Goal: Task Accomplishment & Management: Use online tool/utility

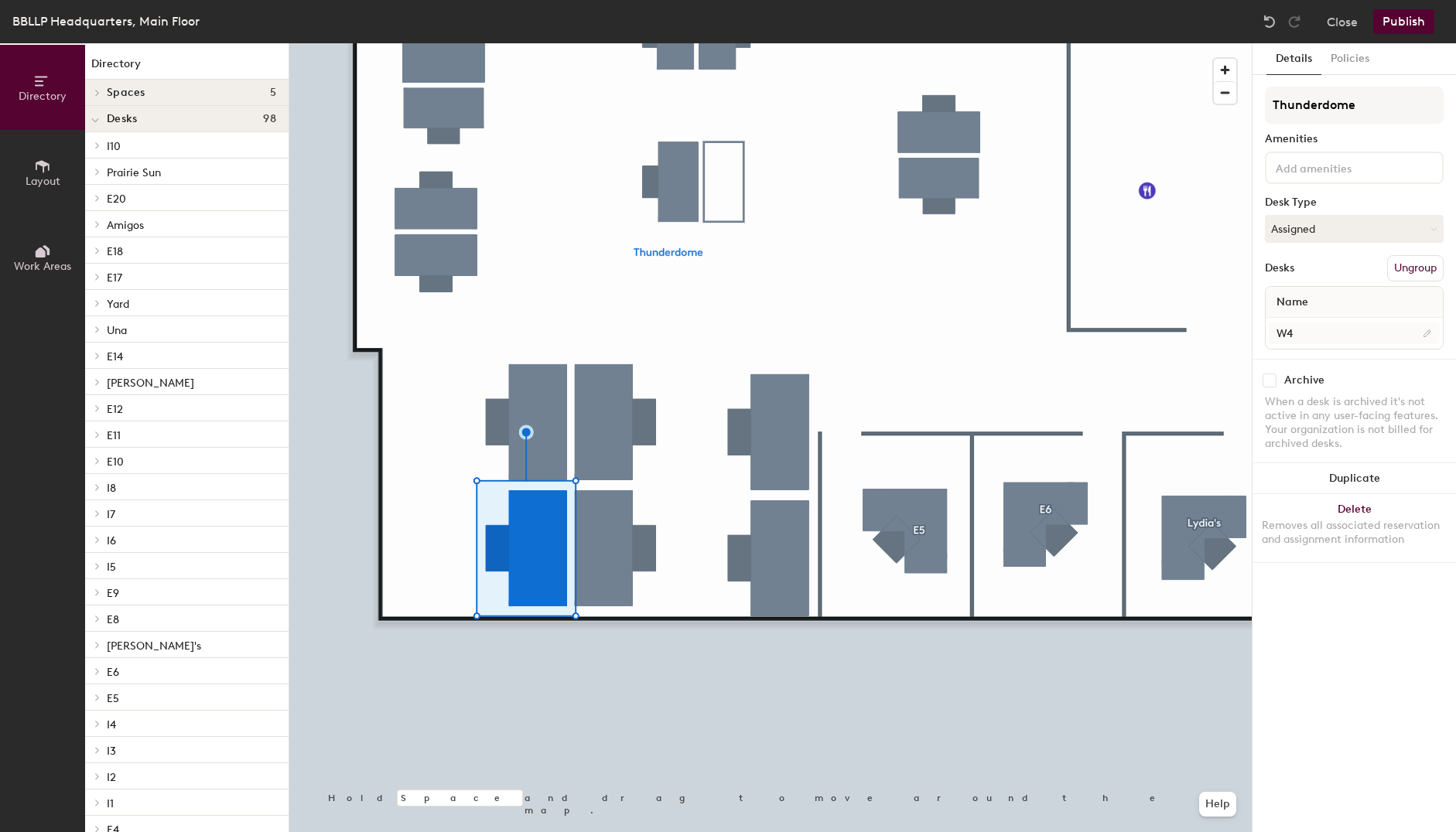
click at [513, 43] on div at bounding box center [770, 43] width 963 height 0
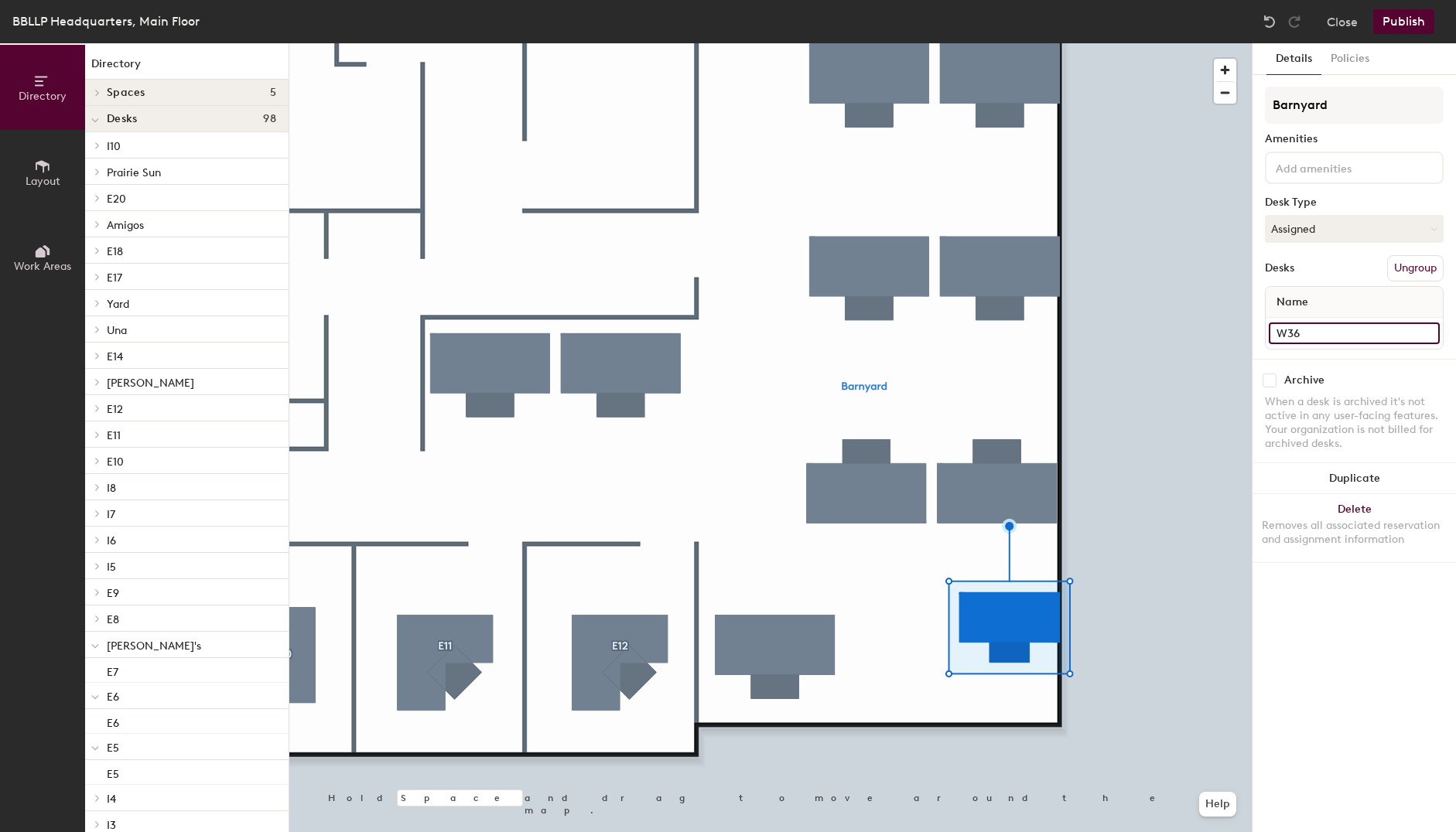
click at [1357, 332] on input "W36" at bounding box center [1354, 333] width 171 height 22
click at [1356, 332] on input "W36" at bounding box center [1354, 333] width 171 height 22
type input "W39"
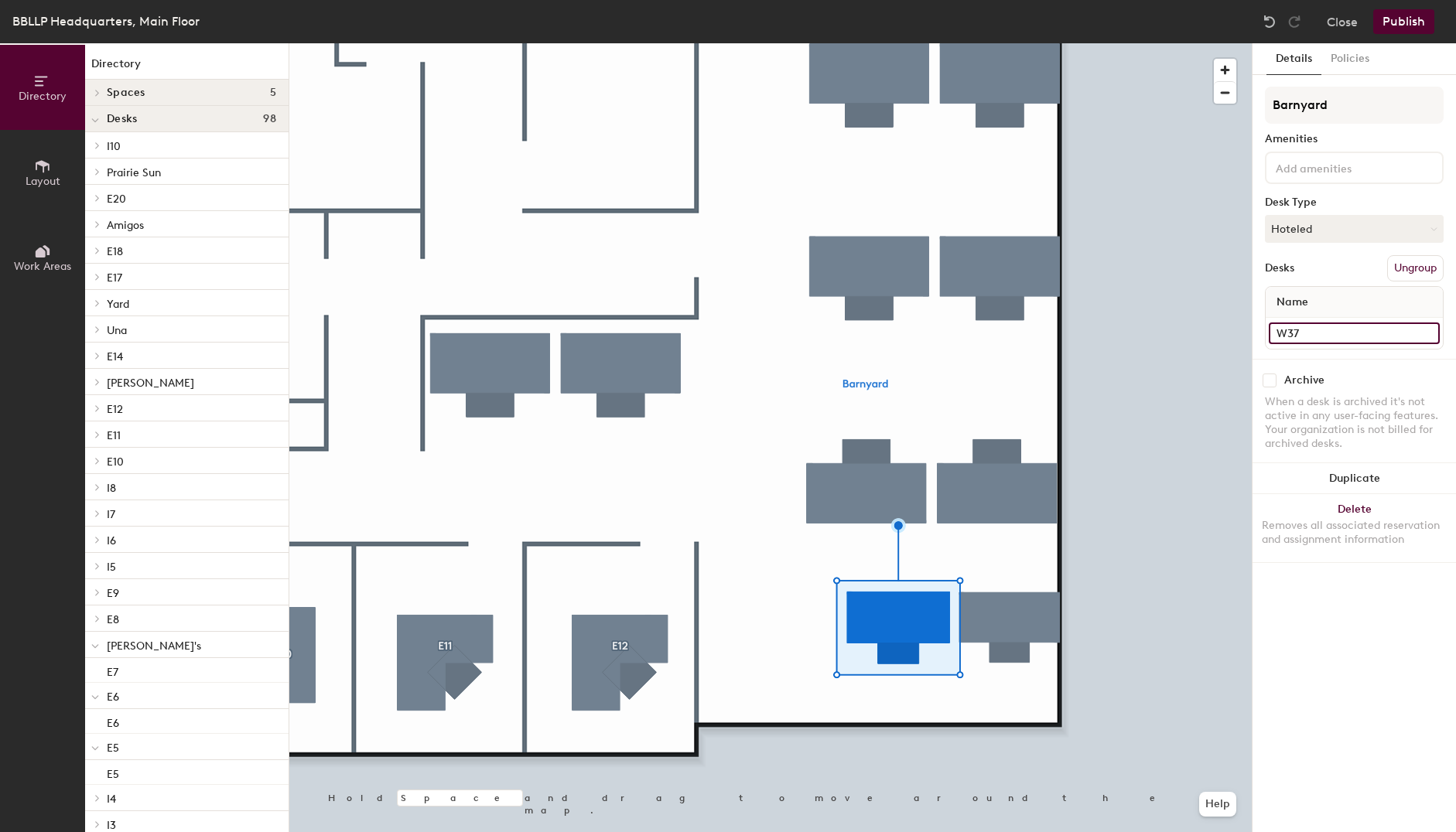
click at [1334, 330] on input "W37" at bounding box center [1354, 333] width 171 height 22
type input "W38"
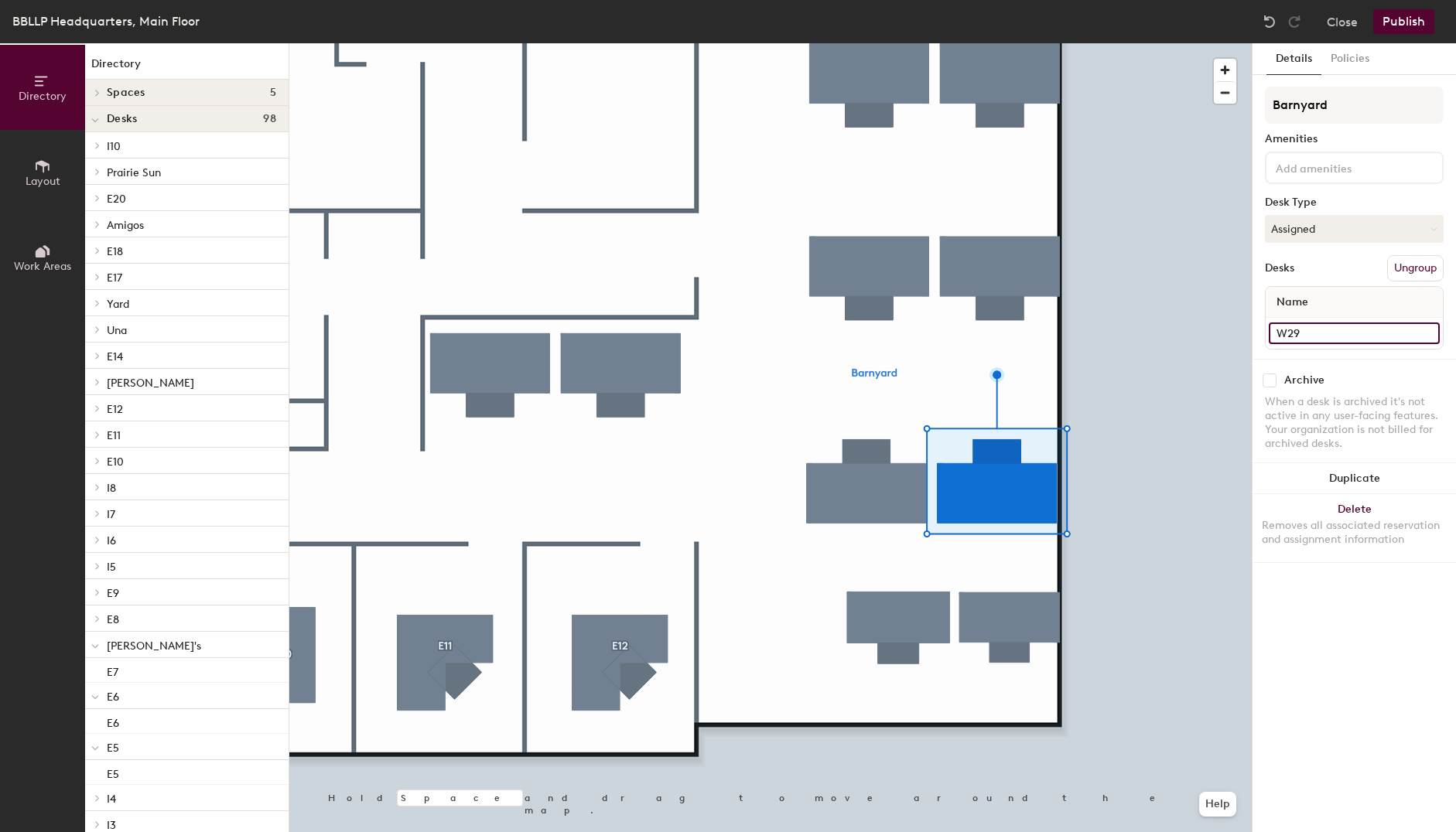
click at [1325, 336] on input "W29" at bounding box center [1354, 333] width 171 height 22
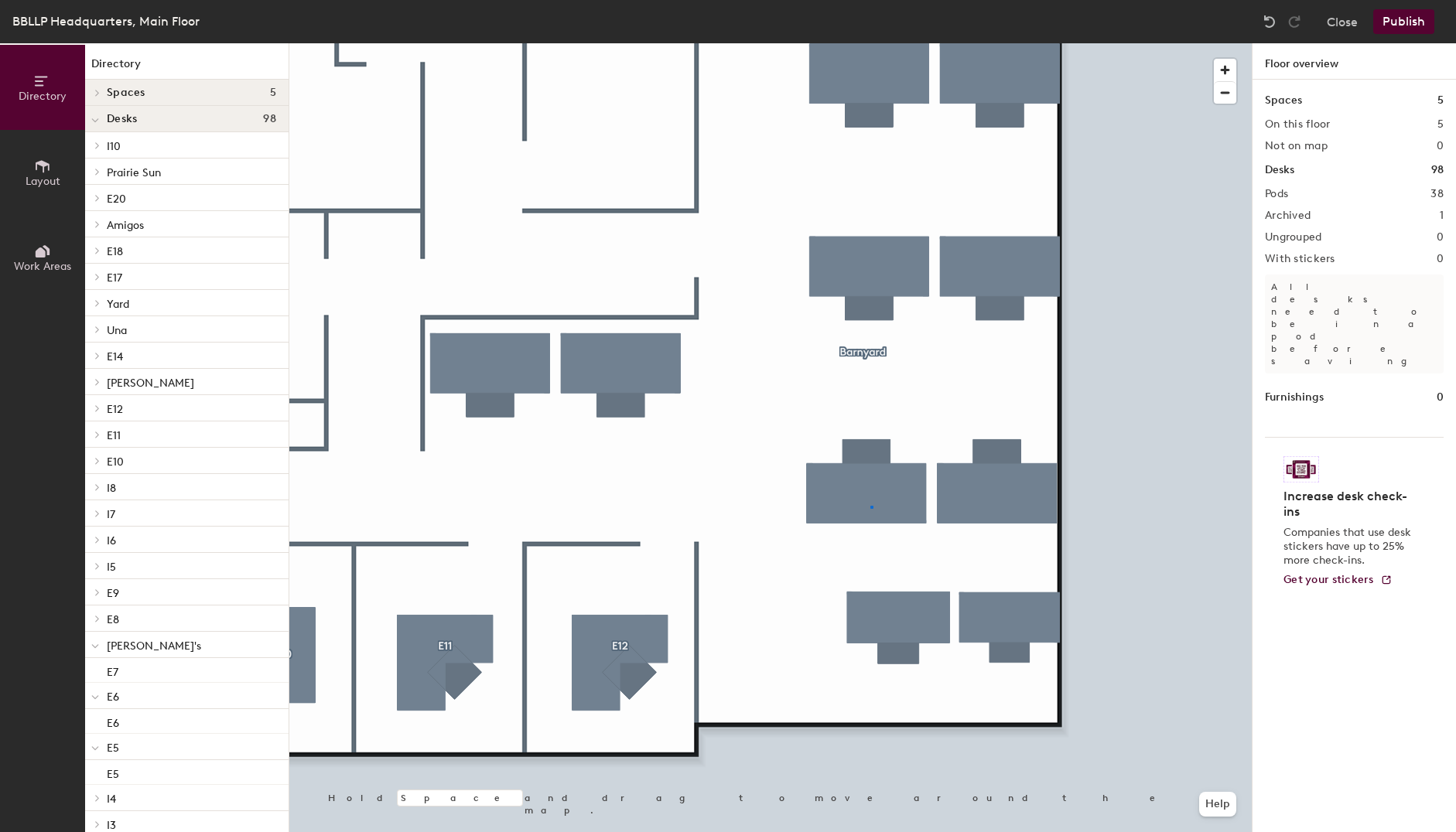
click at [870, 43] on div at bounding box center [770, 43] width 963 height 0
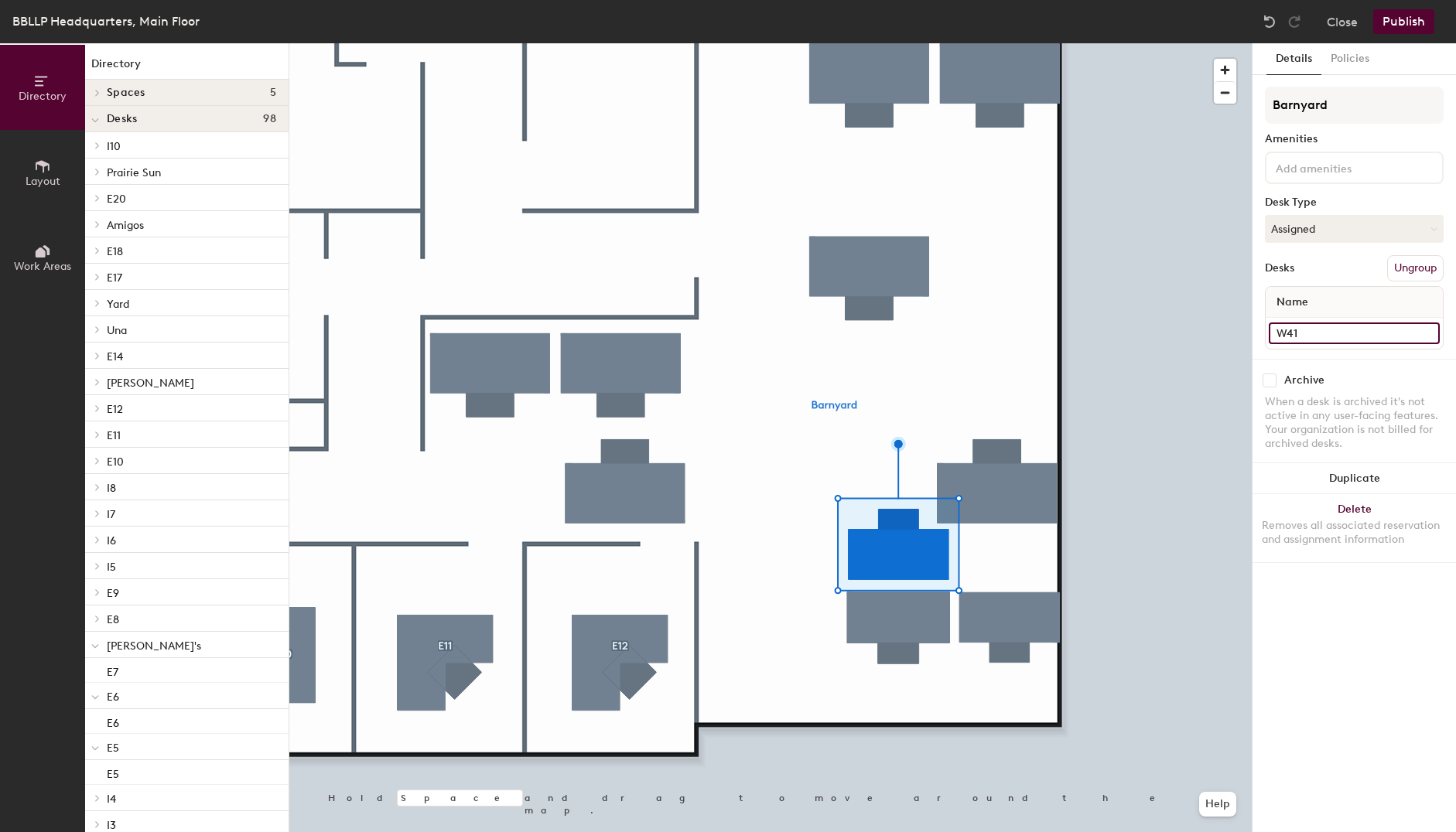
click at [1324, 325] on input "W41" at bounding box center [1354, 333] width 171 height 22
type input "W40"
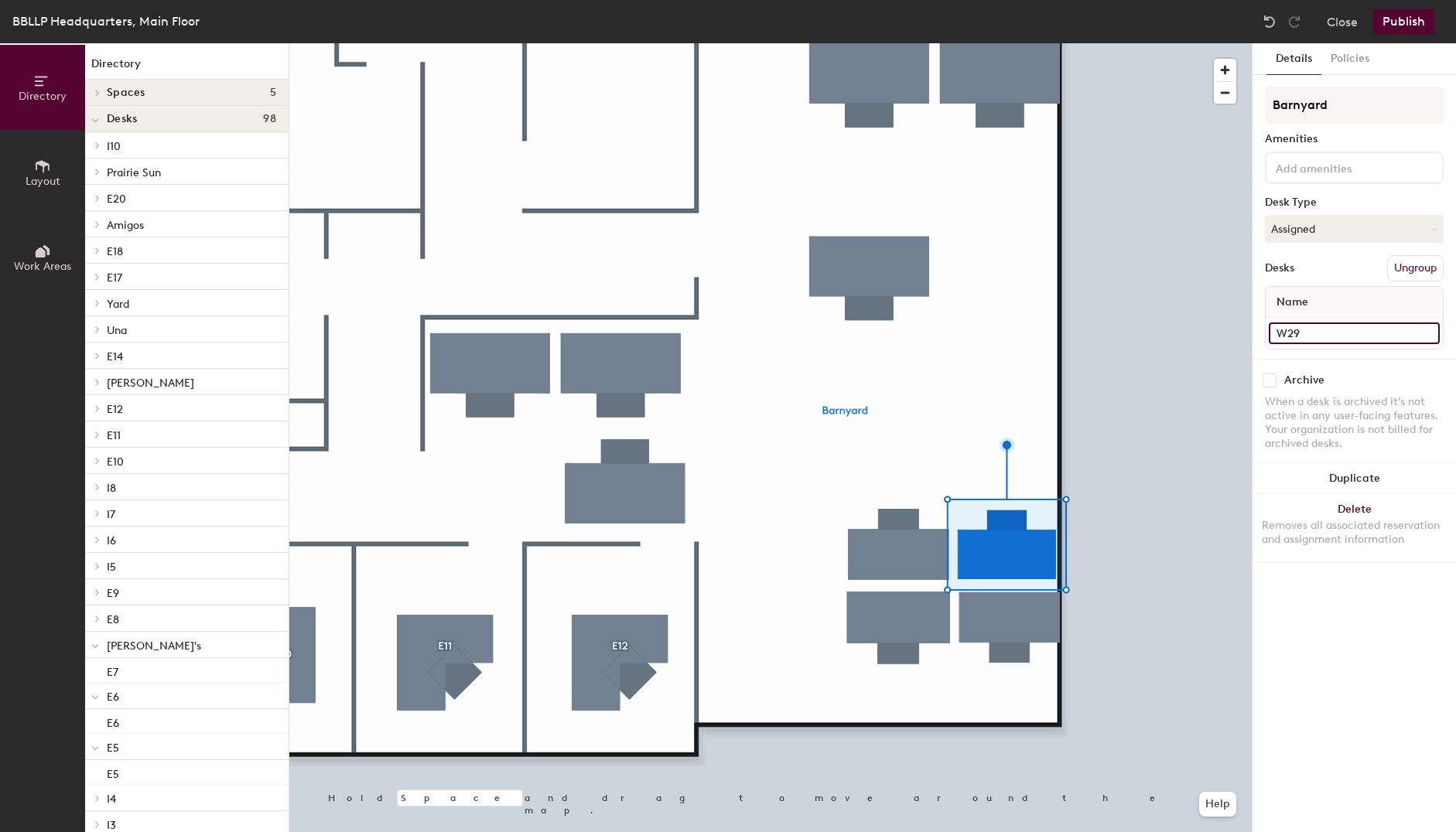
click at [1313, 332] on input "W29" at bounding box center [1354, 333] width 171 height 22
type input "W41"
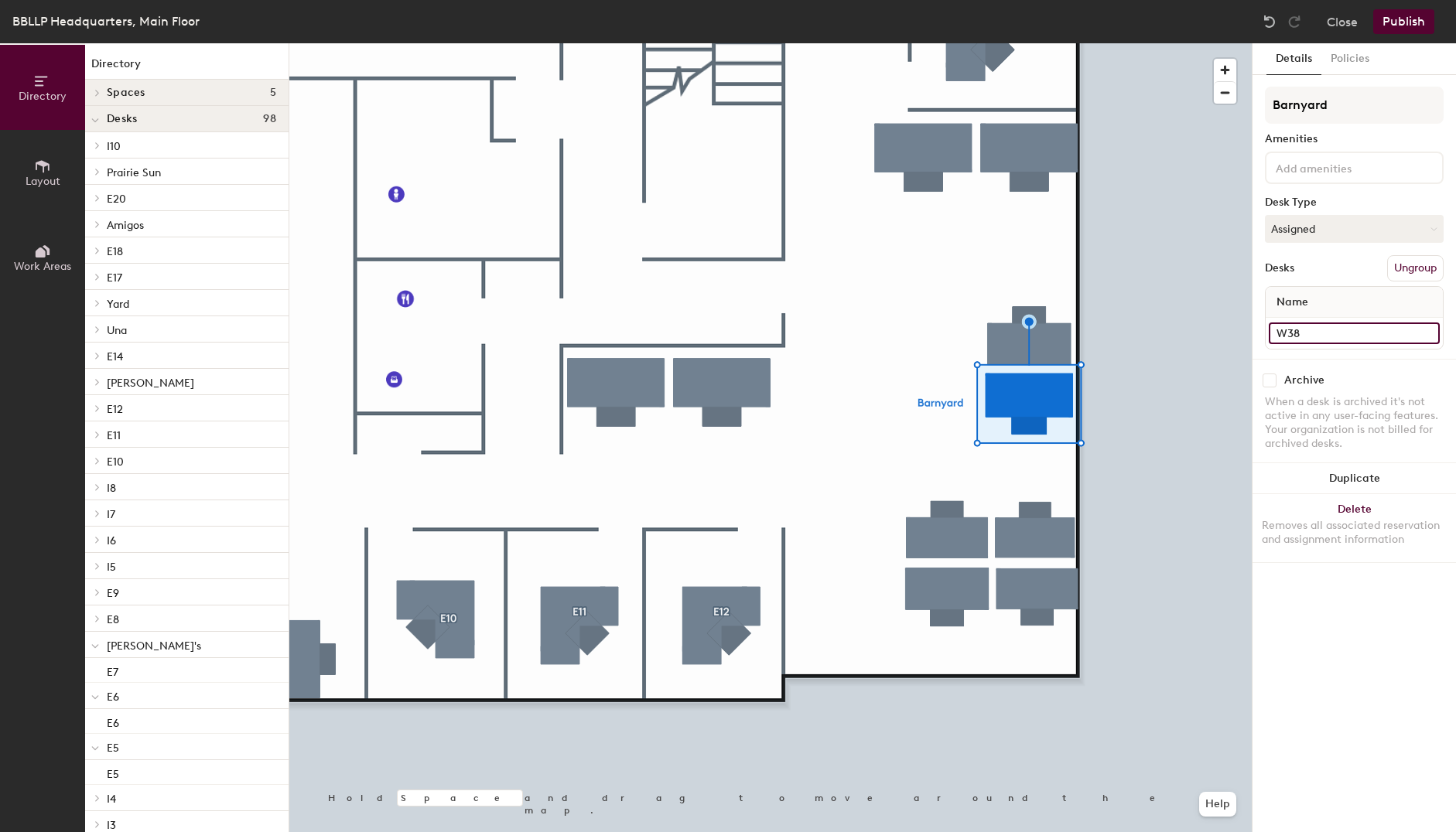
click at [1318, 336] on input "W38" at bounding box center [1354, 333] width 171 height 22
type input "W43"
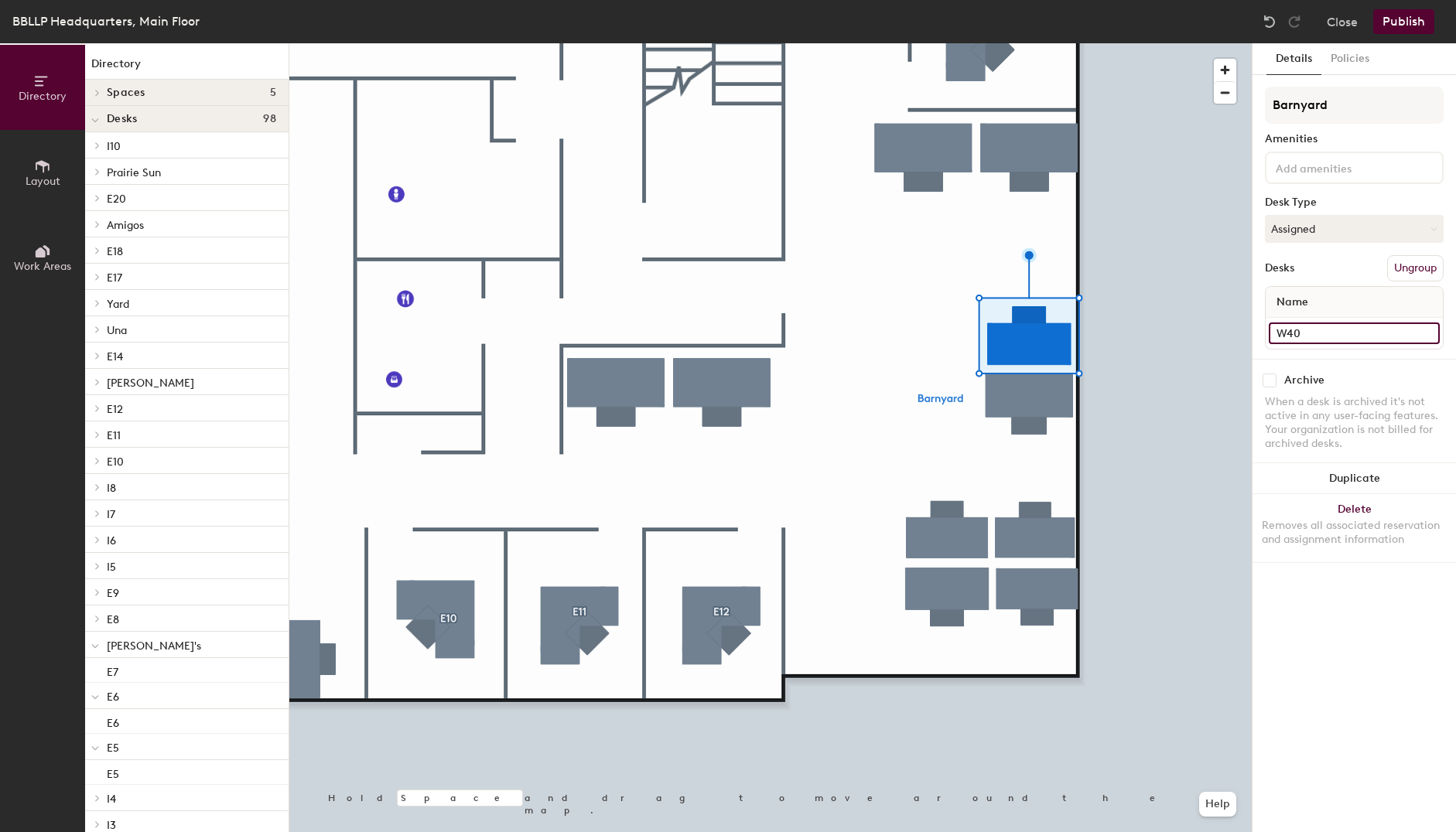
click at [1314, 332] on input "W40" at bounding box center [1354, 333] width 171 height 22
type input "W45"
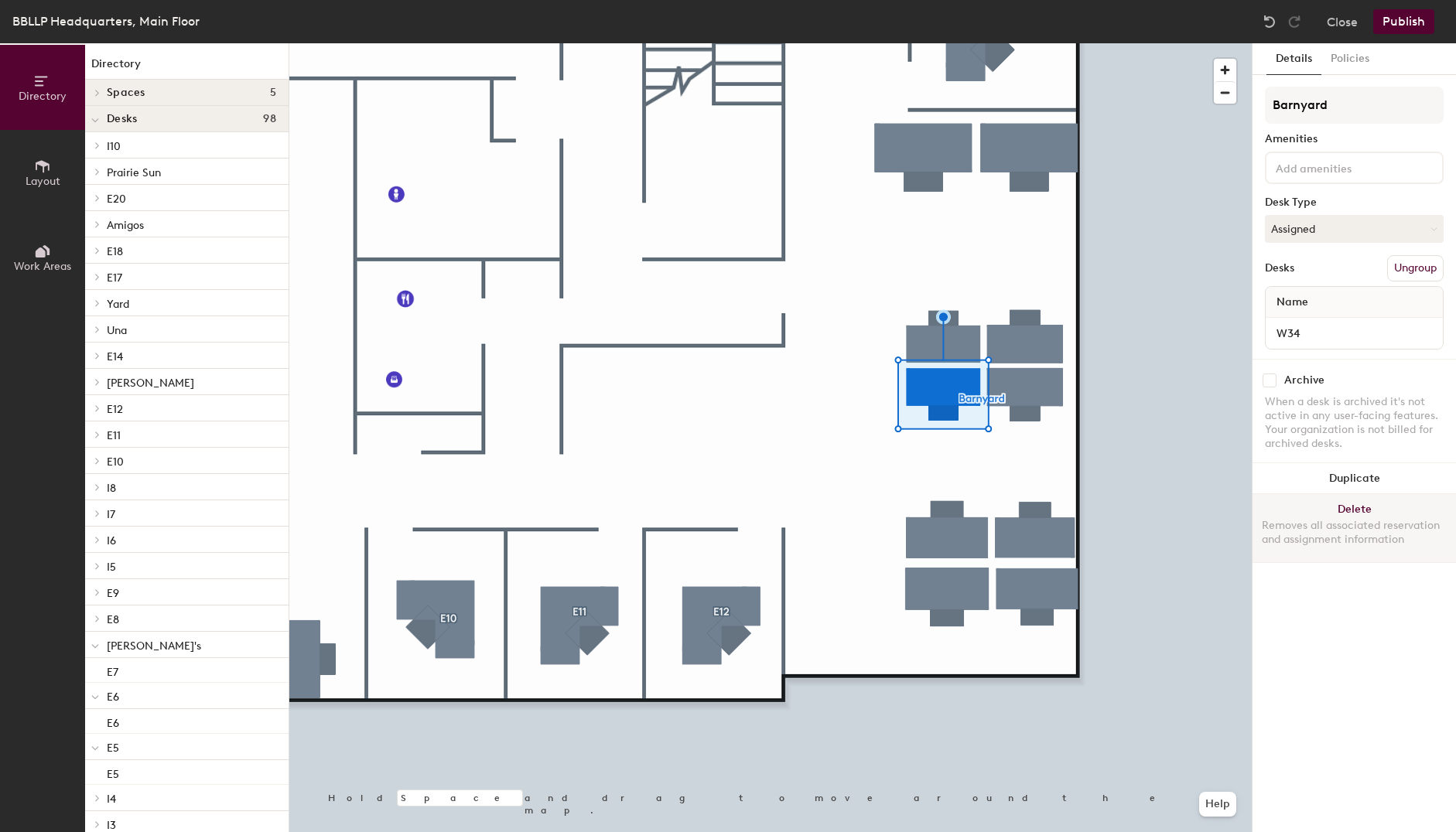
click at [1019, 43] on div at bounding box center [770, 43] width 963 height 0
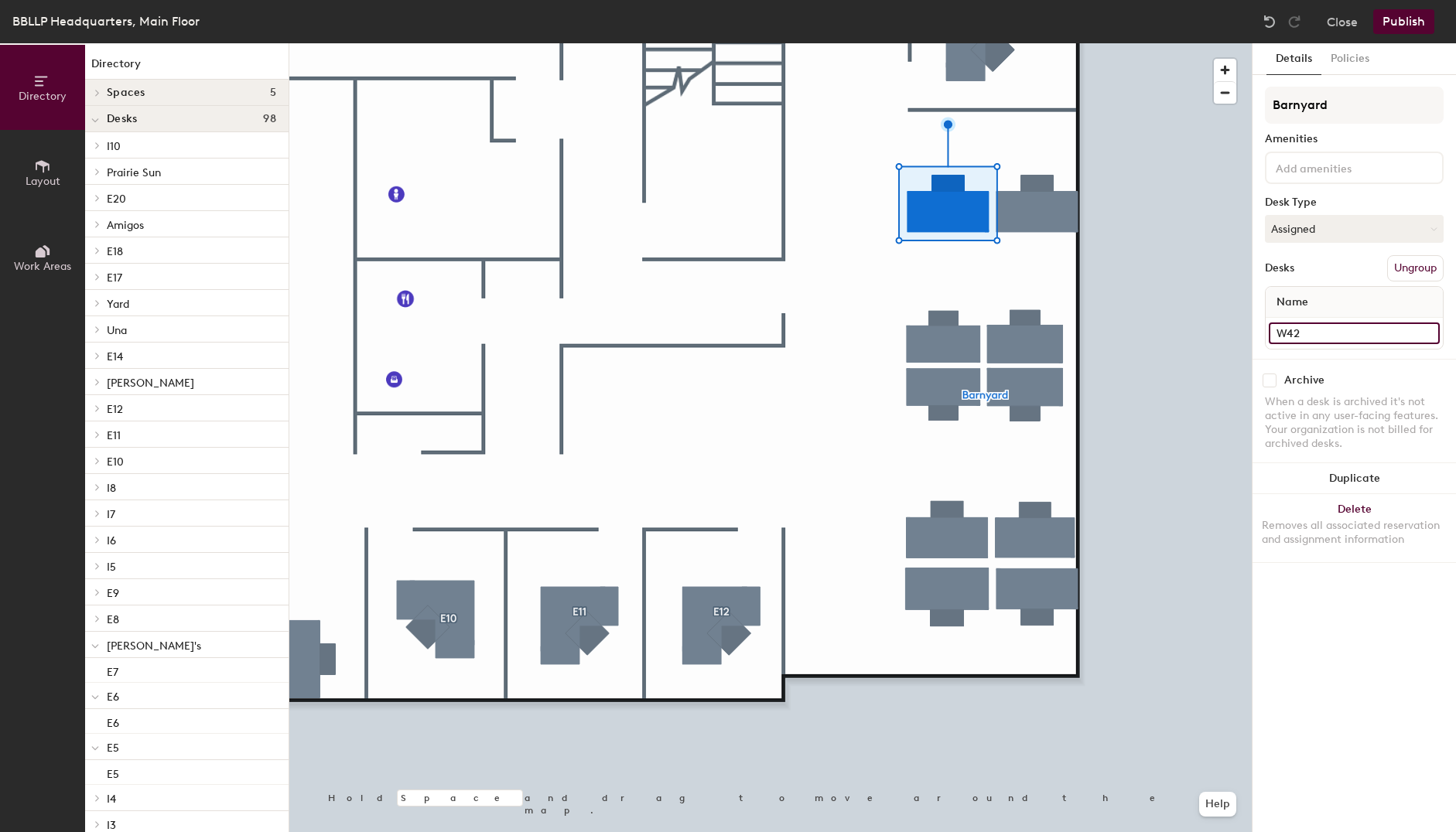
click at [1294, 332] on input "W42" at bounding box center [1354, 333] width 171 height 22
drag, startPoint x: 1290, startPoint y: 332, endPoint x: 1307, endPoint y: 333, distance: 17.0
click at [1307, 333] on input "W42" at bounding box center [1354, 333] width 171 height 22
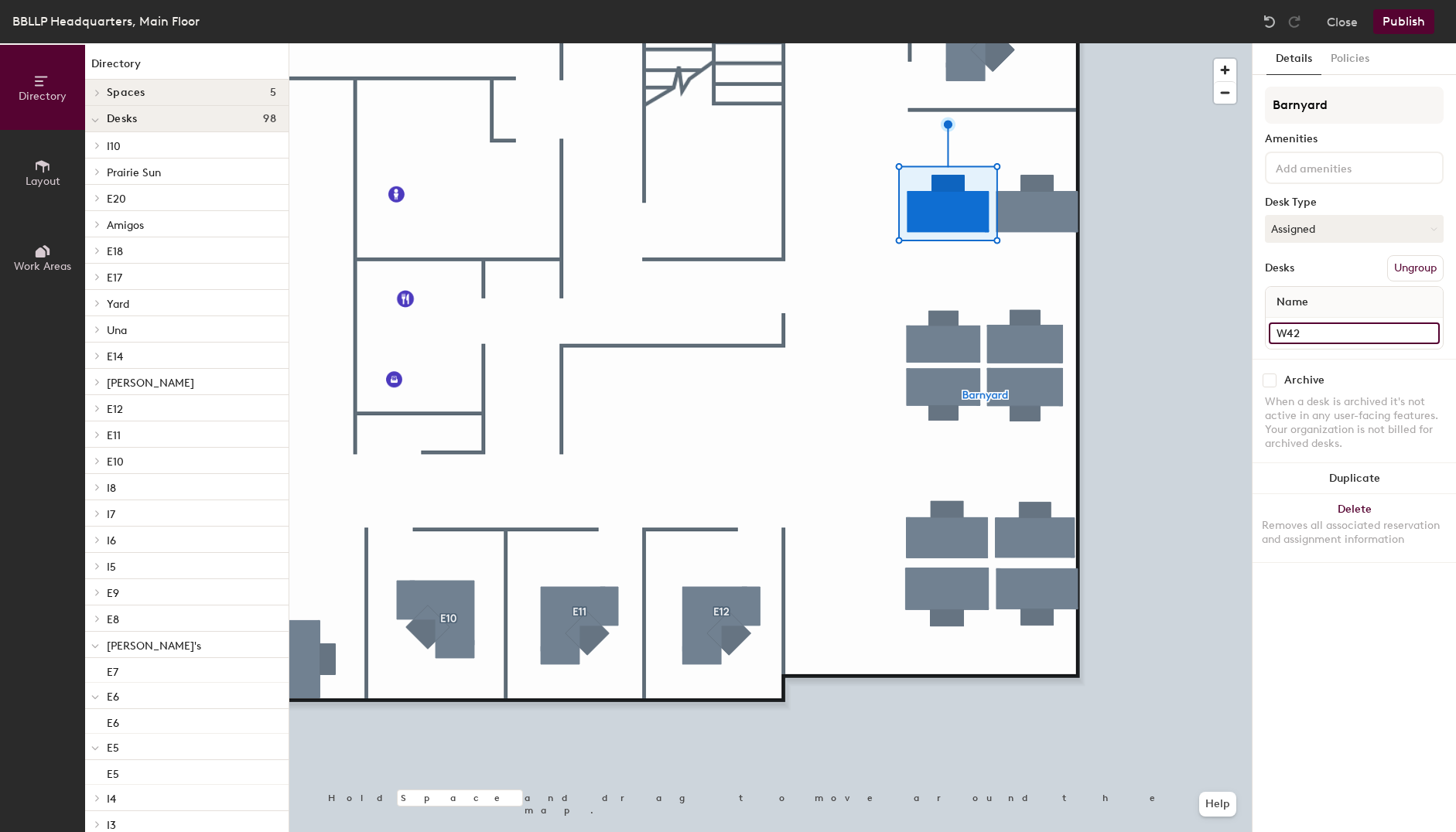
type input "6"
type input "W46"
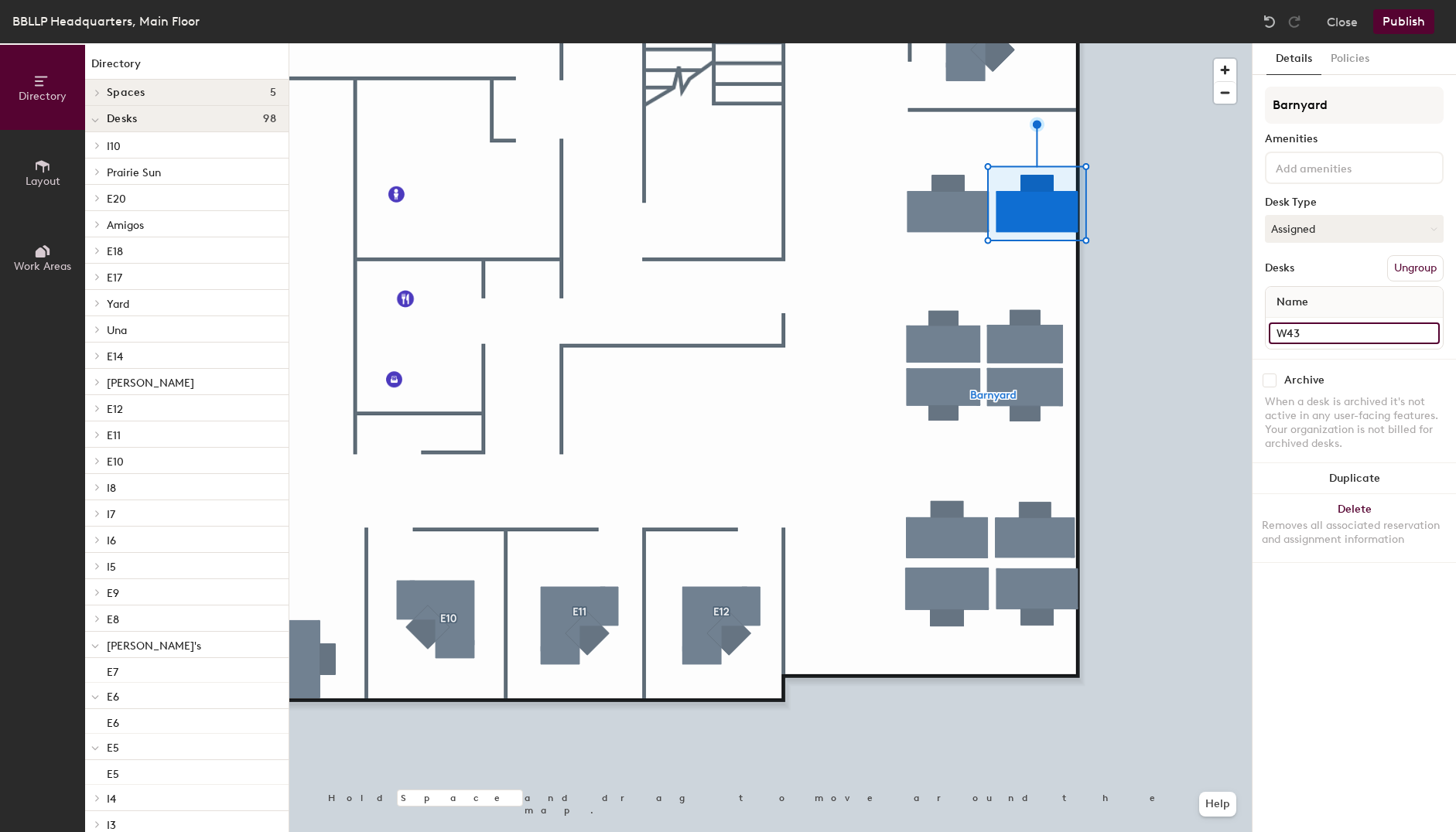
click at [1367, 340] on input "W43" at bounding box center [1354, 333] width 171 height 22
click at [1367, 335] on input "W43" at bounding box center [1354, 333] width 171 height 22
type input "W47"
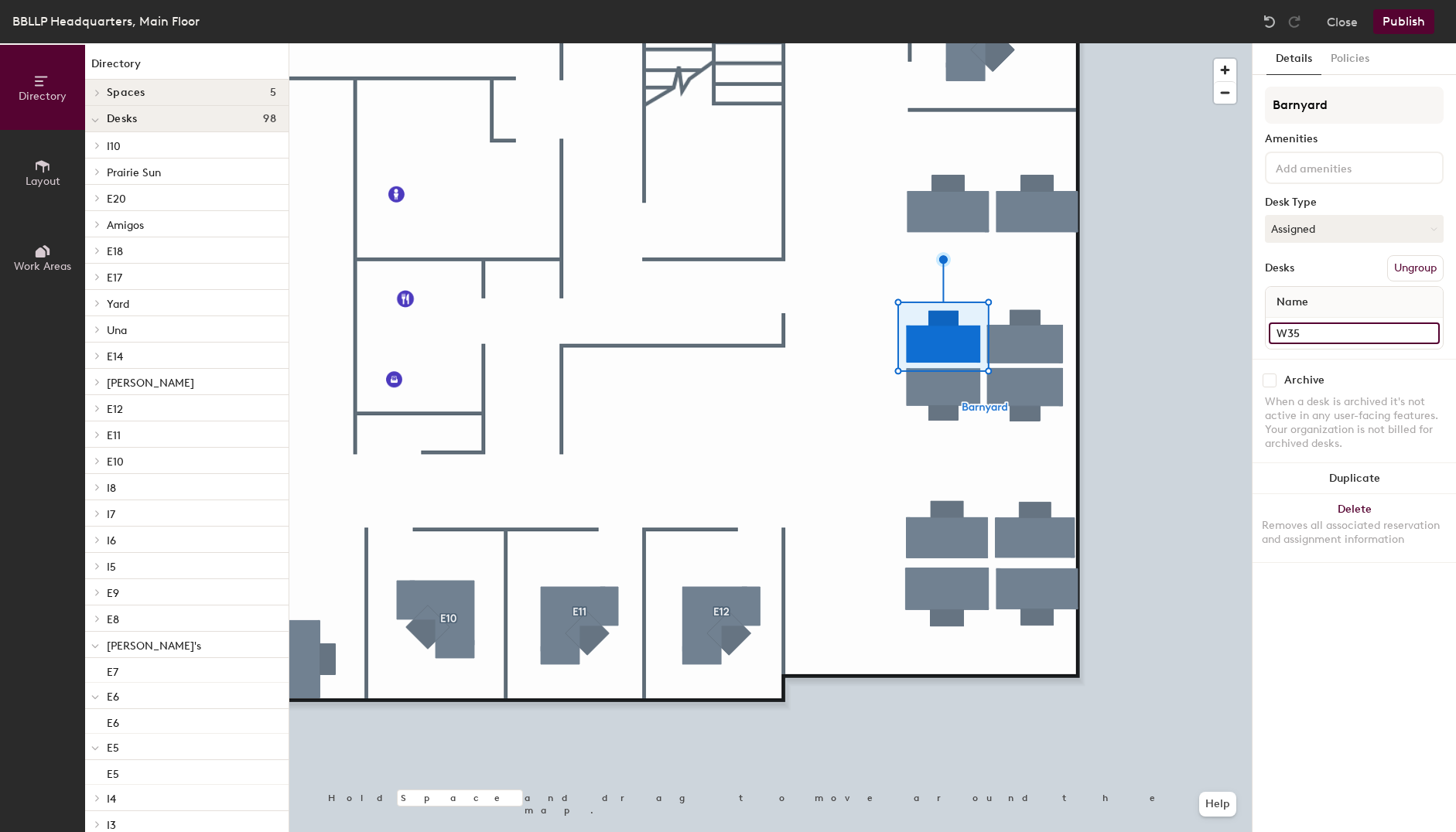
click at [1325, 337] on input "W35" at bounding box center [1354, 333] width 171 height 22
type input "W44"
click at [1352, 340] on input "W34" at bounding box center [1354, 333] width 171 height 22
click at [1353, 340] on input "W34" at bounding box center [1354, 333] width 171 height 22
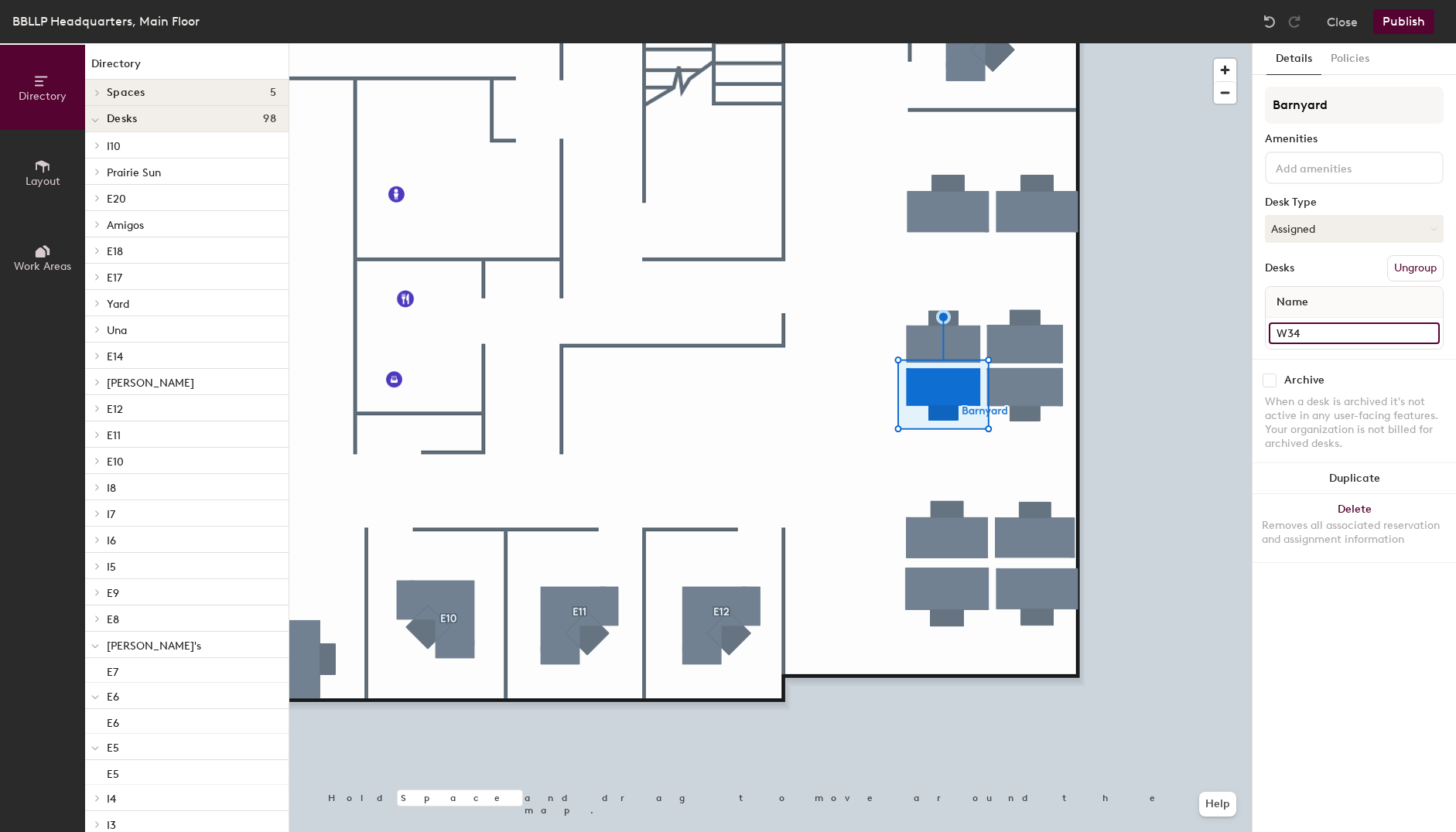
click at [1356, 335] on input "W34" at bounding box center [1354, 333] width 171 height 22
type input "W42"
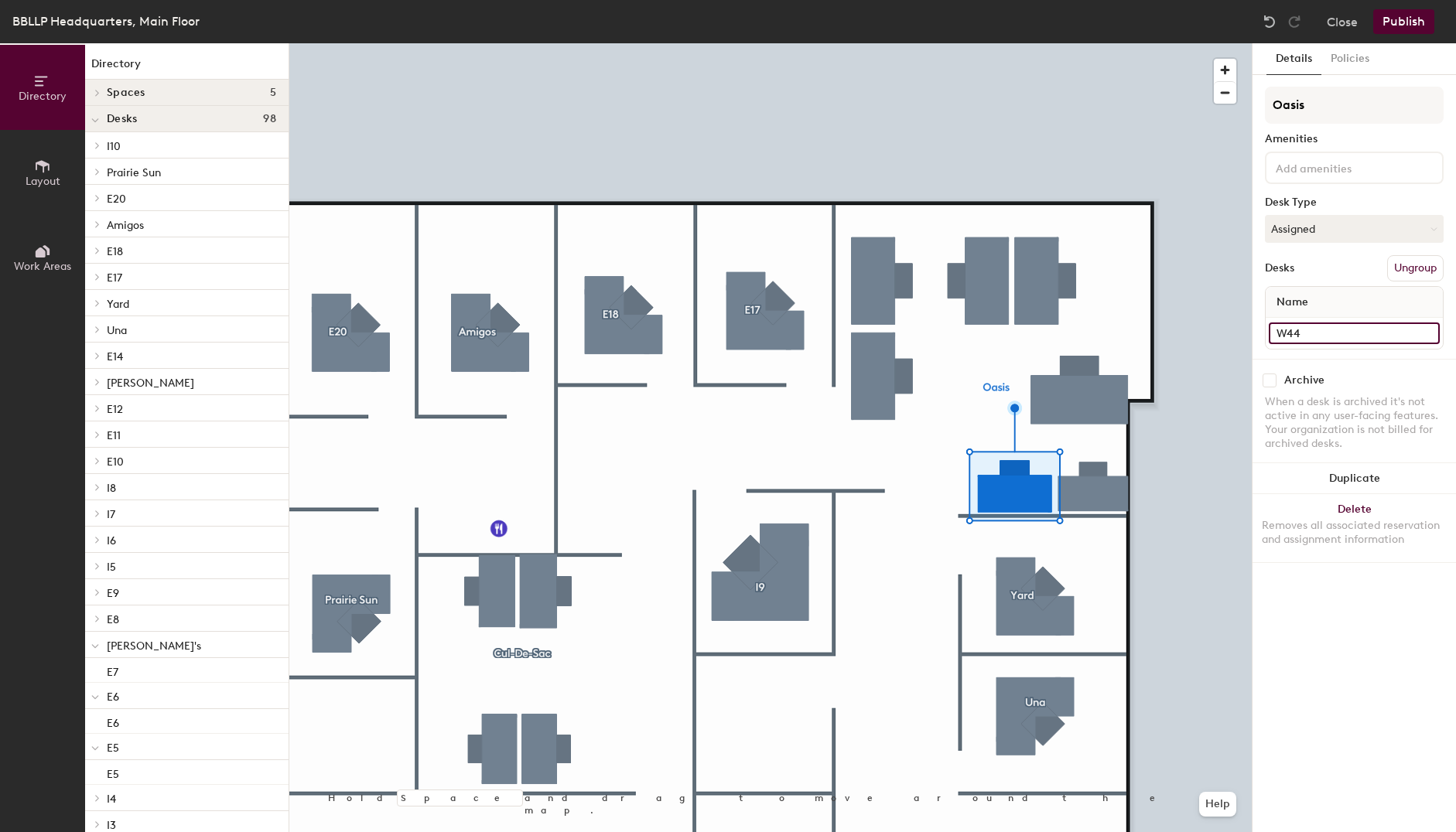
click at [1297, 343] on input "W44" at bounding box center [1354, 333] width 171 height 22
click at [1311, 336] on input "W44" at bounding box center [1354, 333] width 171 height 22
type input "W48"
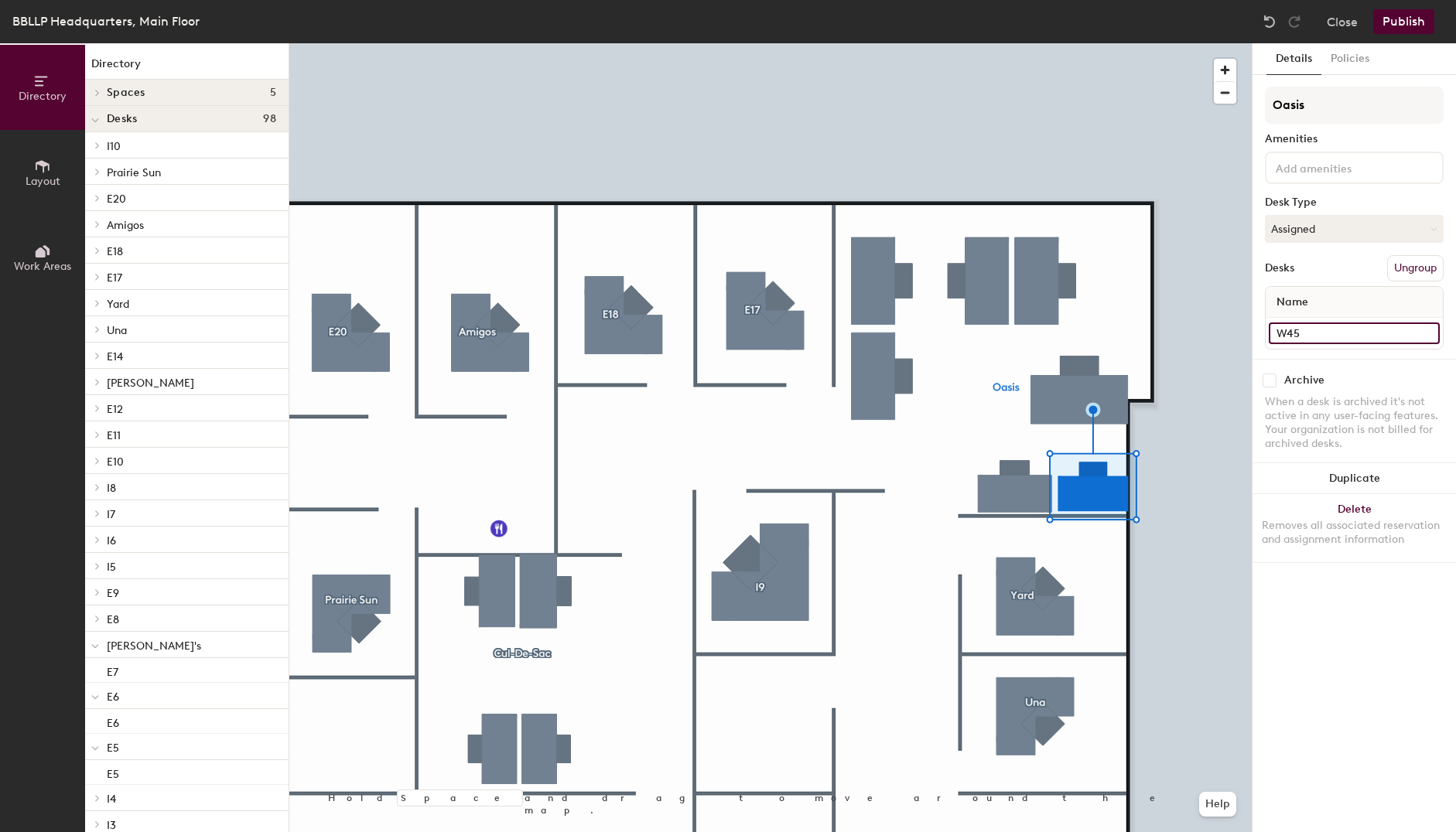
click at [1300, 337] on input "W45" at bounding box center [1354, 333] width 171 height 22
click at [1308, 335] on input "W45" at bounding box center [1354, 333] width 171 height 22
type input "W49"
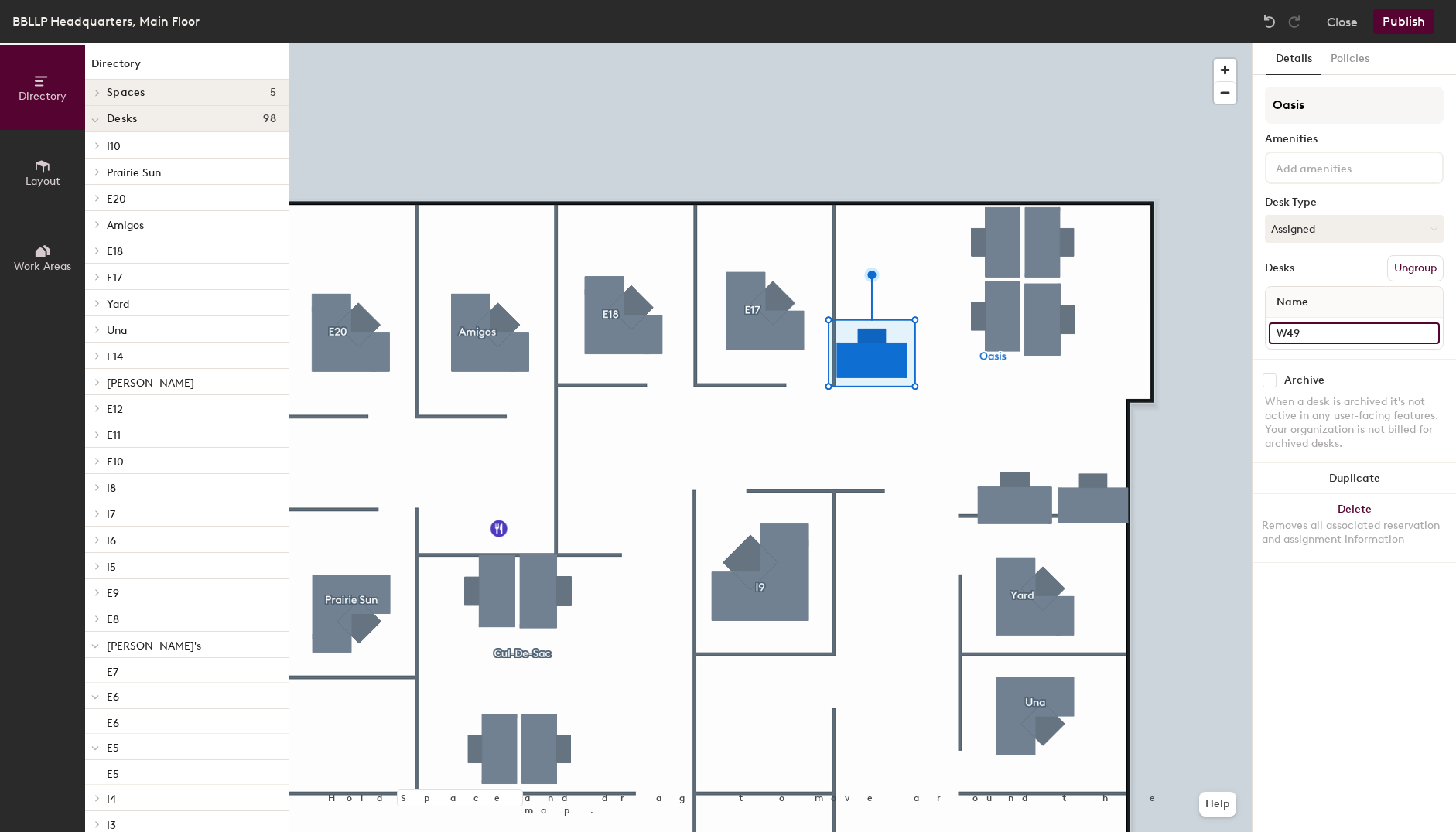
click at [1337, 342] on input "W49" at bounding box center [1354, 333] width 171 height 22
click at [1337, 338] on input "W49" at bounding box center [1354, 333] width 171 height 22
type input "W50"
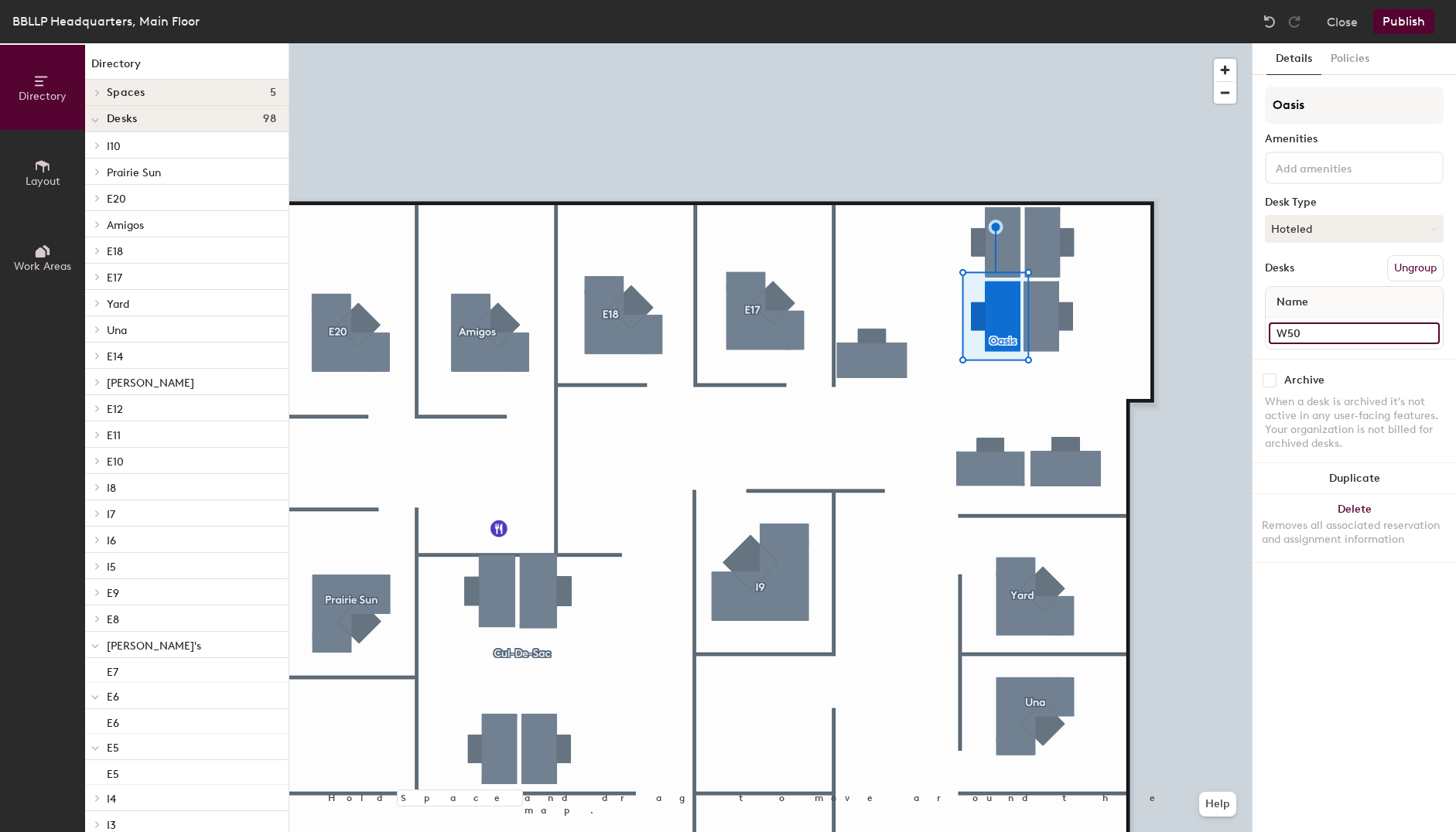
click at [1309, 335] on input "W50" at bounding box center [1354, 333] width 171 height 22
type input "W51"
click at [1321, 330] on input "W48" at bounding box center [1354, 333] width 171 height 22
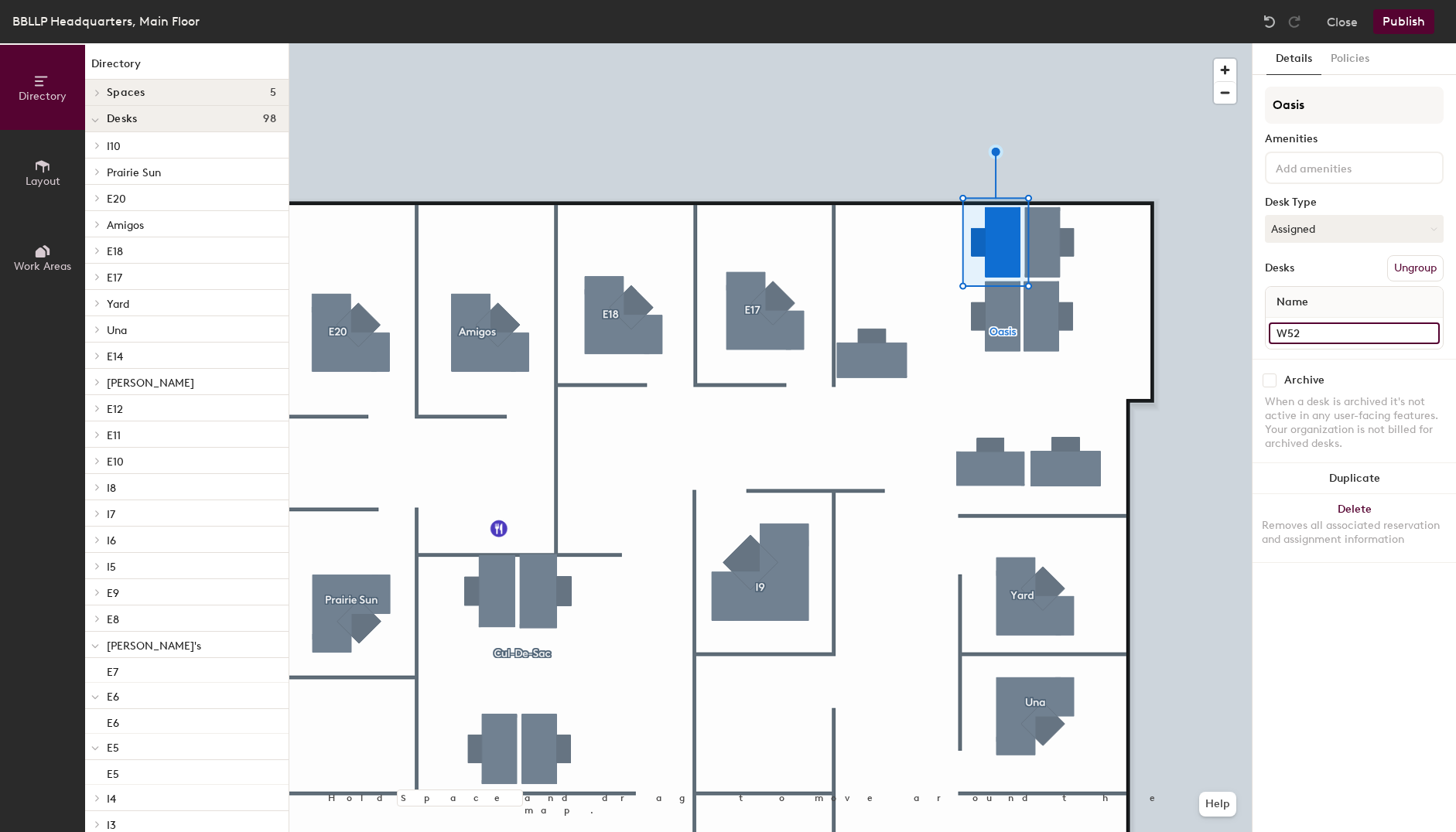
type input "W52"
click at [1314, 332] on input "W47" at bounding box center [1354, 333] width 171 height 22
type input "W53"
click at [1338, 338] on input "W46" at bounding box center [1354, 333] width 171 height 22
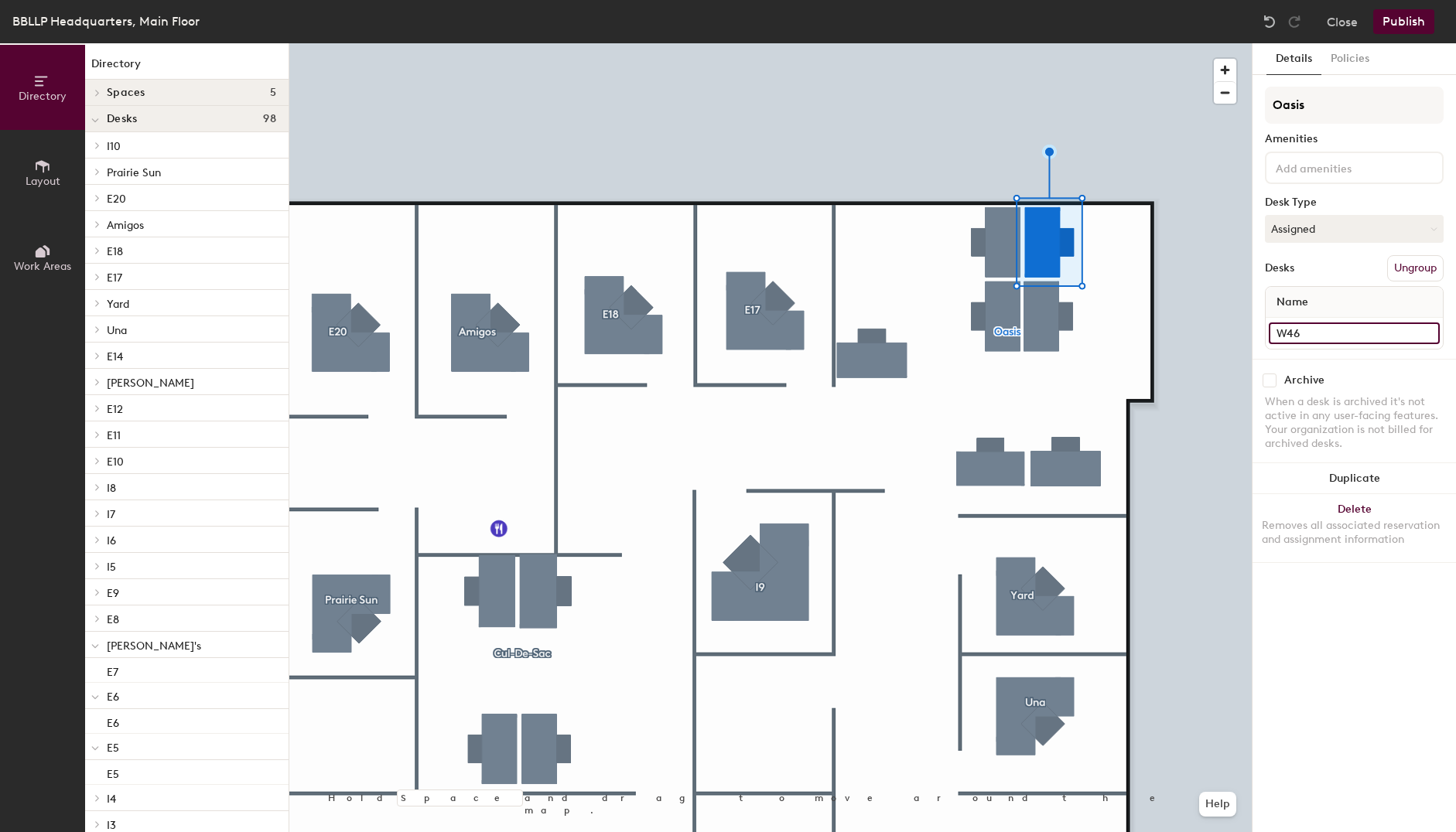
click at [1338, 336] on input "W46" at bounding box center [1354, 333] width 171 height 22
type input "W54"
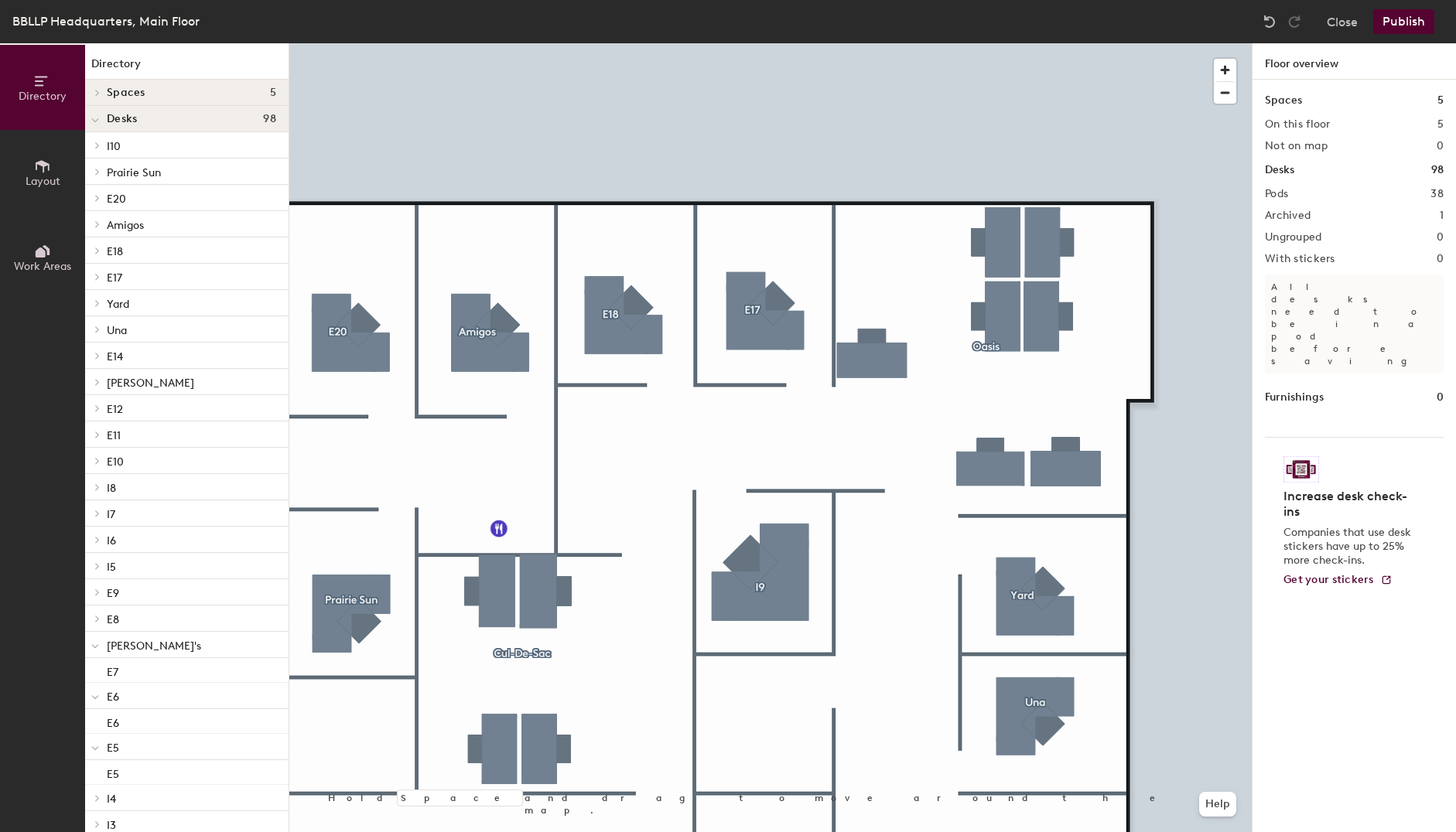
click at [1404, 28] on button "Publish" at bounding box center [1403, 21] width 61 height 25
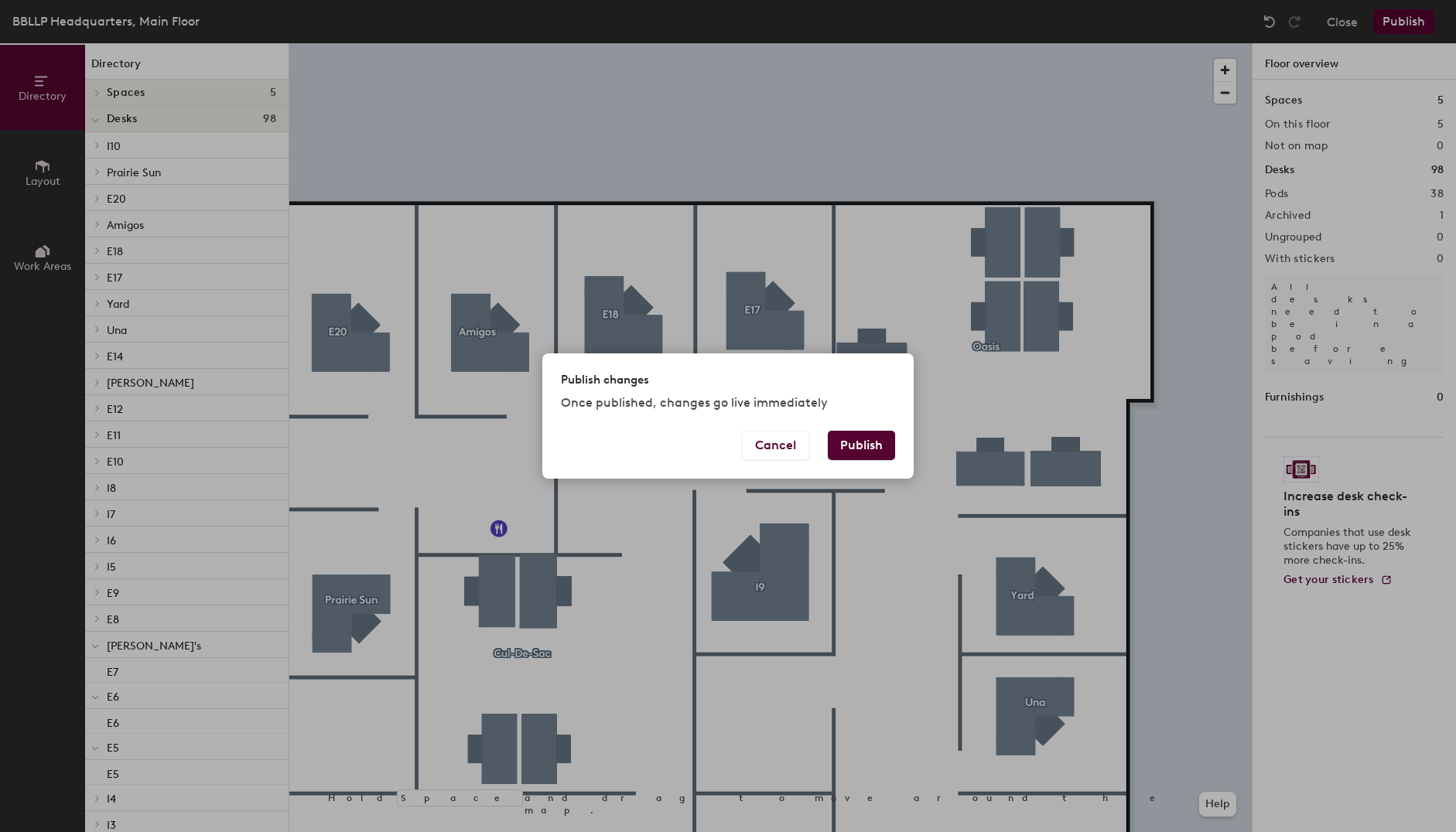
click at [854, 458] on button "Publish" at bounding box center [861, 445] width 67 height 29
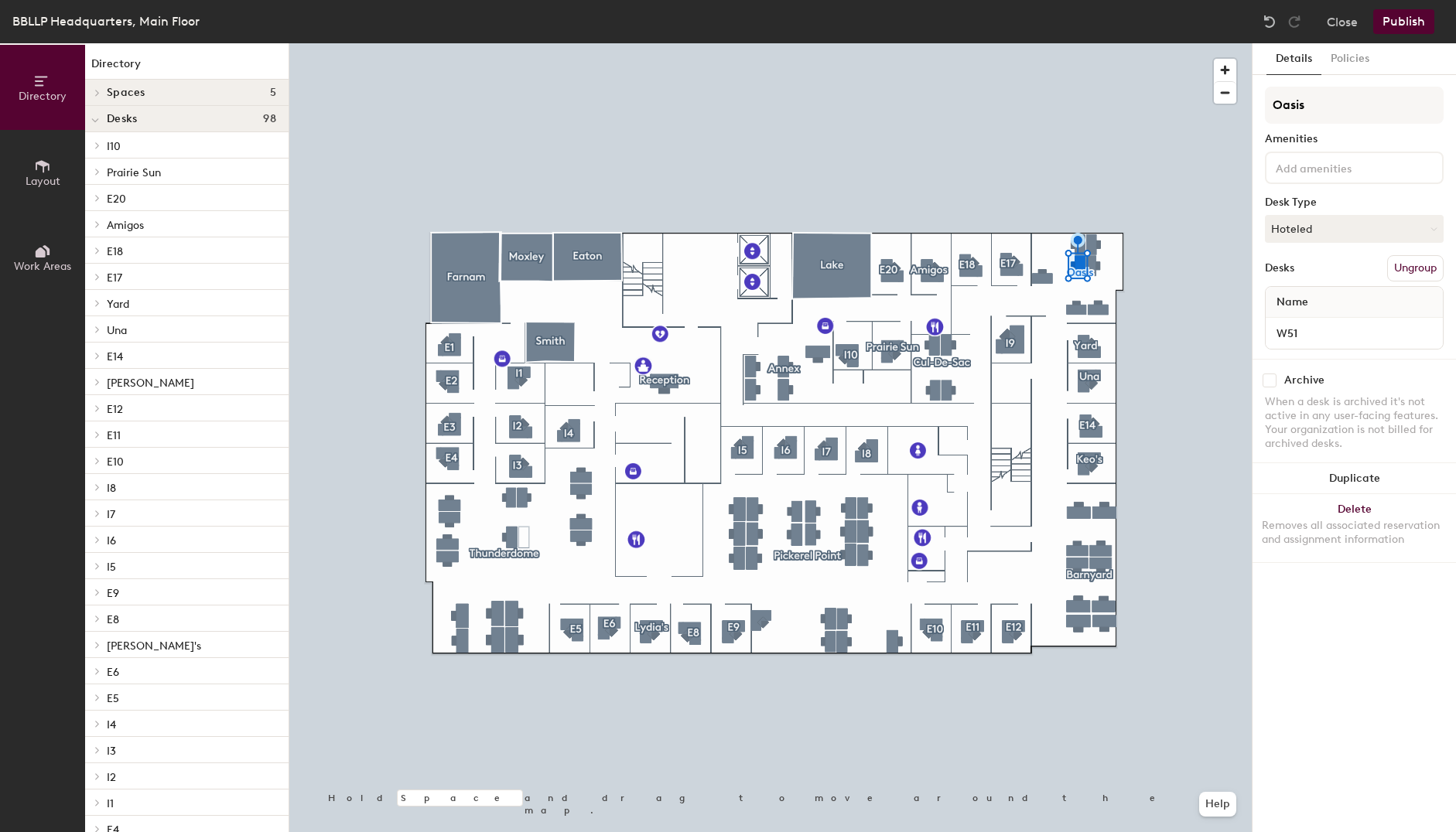
click at [1277, 377] on div "Archive" at bounding box center [1354, 381] width 179 height 14
click at [1270, 381] on input "checkbox" at bounding box center [1270, 381] width 14 height 14
checkbox input "true"
click at [1415, 21] on button "Publish" at bounding box center [1403, 21] width 61 height 25
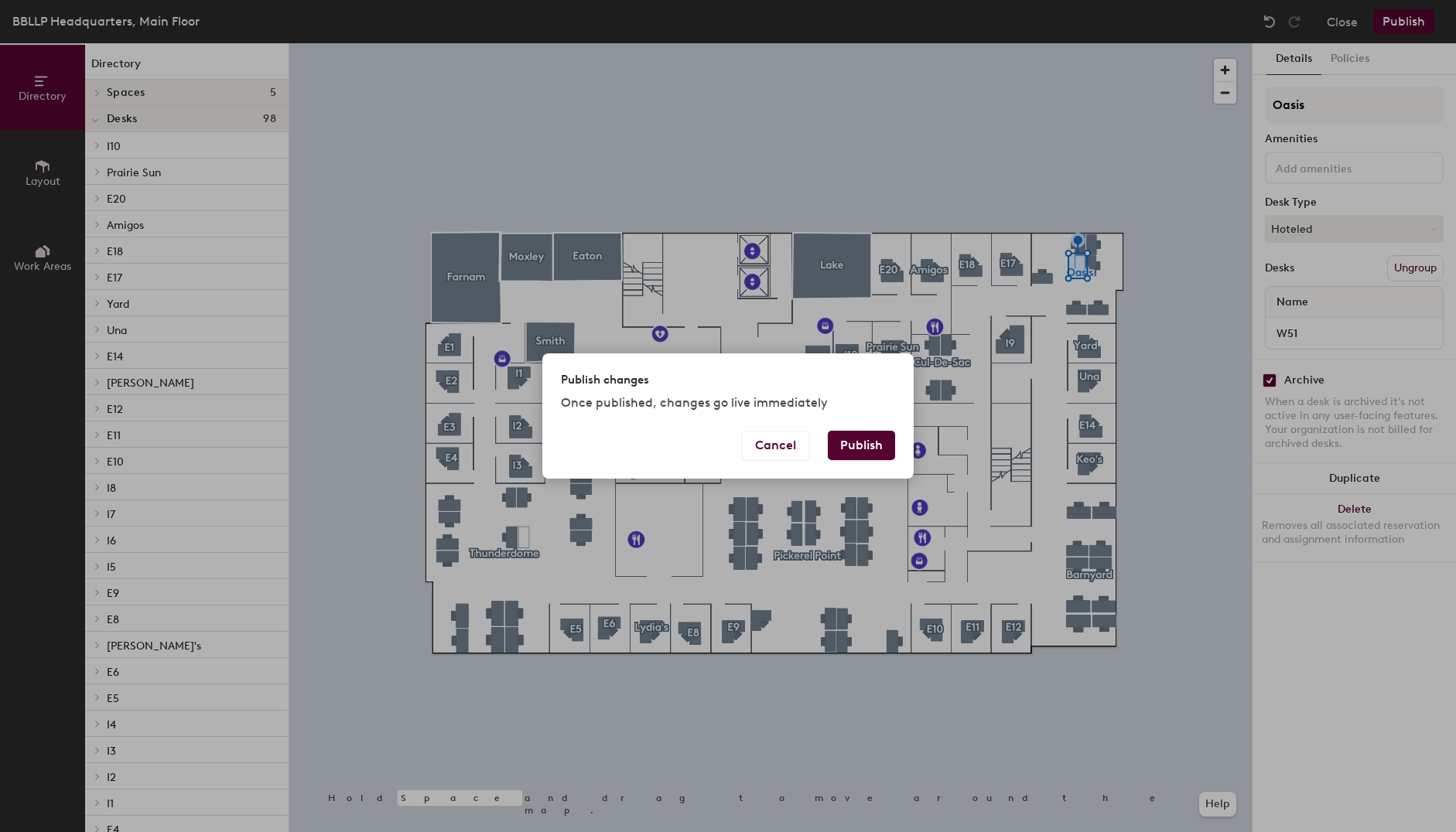
click at [856, 442] on button "Publish" at bounding box center [861, 445] width 67 height 29
